Goal: Consume media (video, audio)

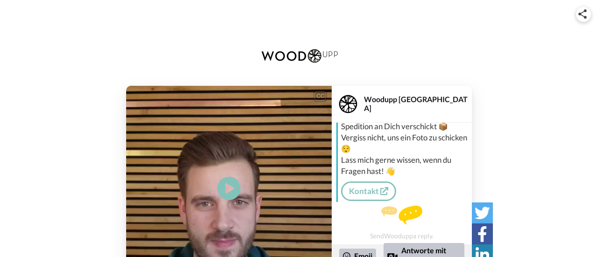
scroll to position [94, 0]
click at [232, 191] on icon at bounding box center [229, 189] width 25 height 25
click at [593, 250] on div "CC Play/Pause Hi duscheu [PERSON_NAME] verbotap vielen Dank für eurebst stellig…" at bounding box center [299, 189] width 598 height 206
click at [592, 249] on div "CC Play/Pause Hi duscheu [PERSON_NAME] verbotap vielen Dank für eurebst stellig…" at bounding box center [299, 189] width 598 height 206
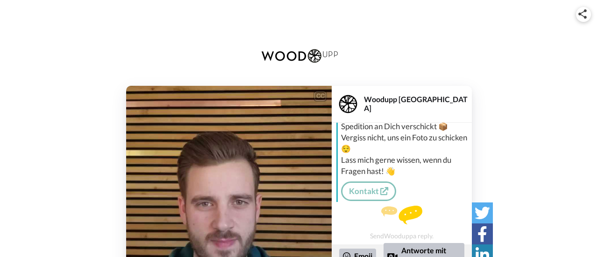
click at [248, 204] on video at bounding box center [229, 189] width 206 height 206
click at [248, 203] on video at bounding box center [229, 189] width 206 height 206
click at [463, 239] on div "Send Woodupp a reply." at bounding box center [402, 223] width 140 height 34
click at [463, 238] on div "Send Woodupp a reply." at bounding box center [402, 223] width 140 height 34
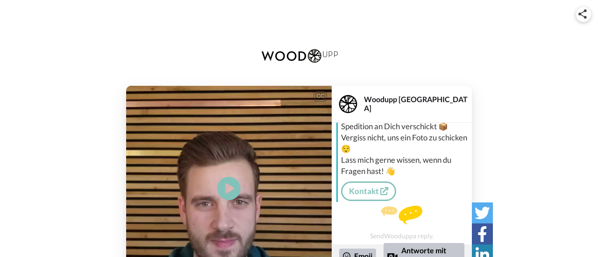
click at [366, 2] on div "CC Play/Pause 0:32 / 0:32 👏 Sag danke Woodupp [GEOGRAPHIC_DATA] Woodupp Grüezi …" at bounding box center [299, 160] width 598 height 320
